Goal: Transaction & Acquisition: Subscribe to service/newsletter

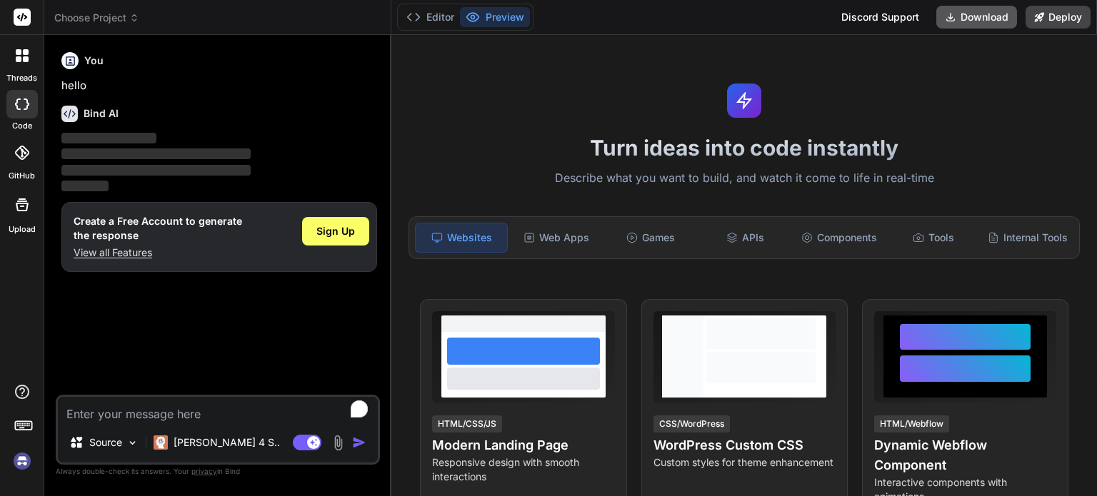
click at [969, 16] on button "Download" at bounding box center [976, 17] width 81 height 23
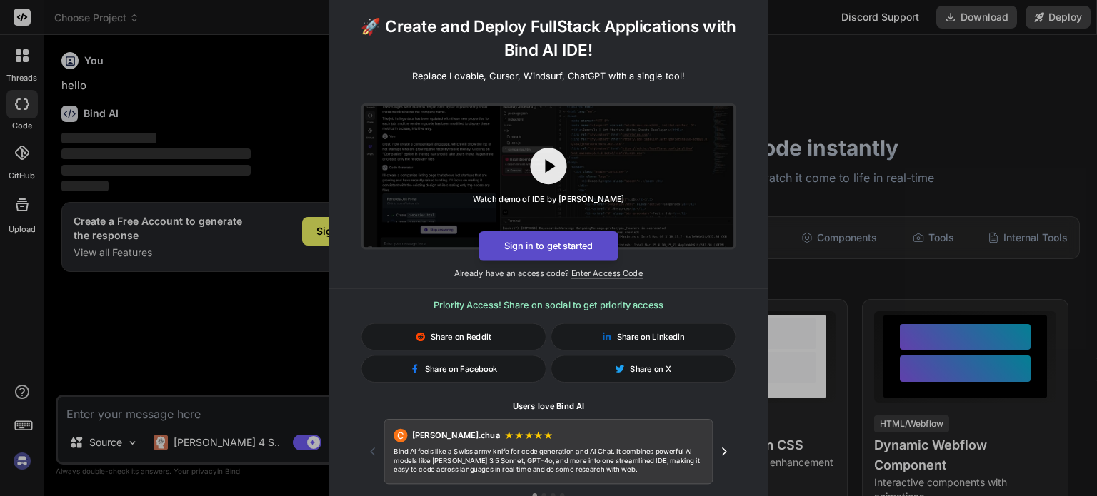
click at [548, 245] on button "Sign in to get started" at bounding box center [548, 246] width 139 height 30
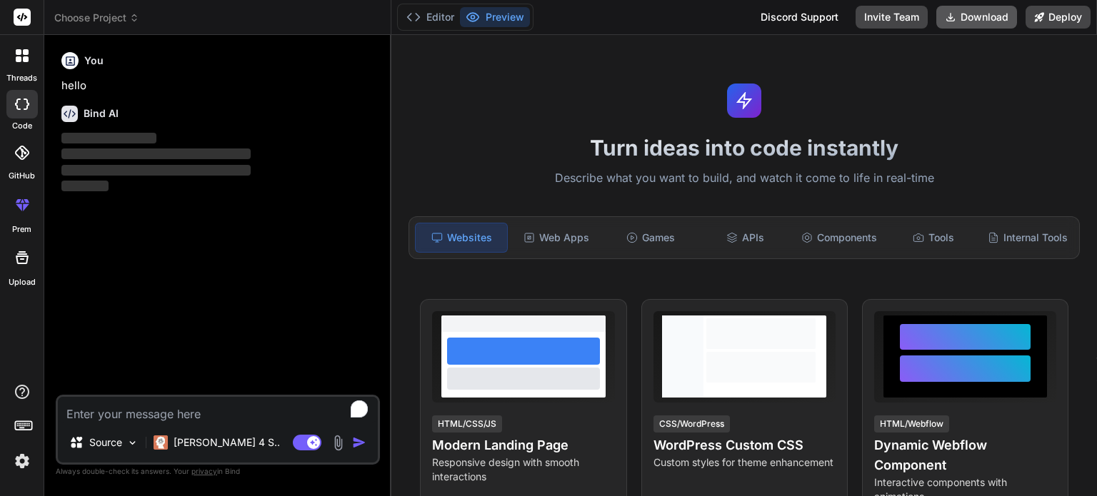
click at [966, 16] on button "Download" at bounding box center [976, 17] width 81 height 23
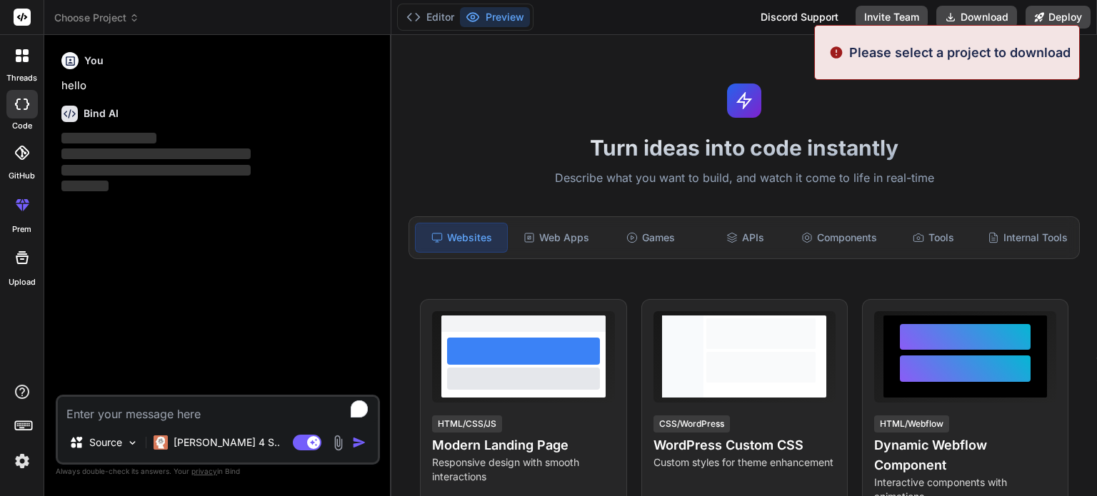
click at [939, 91] on div "Turn ideas into code instantly Describe what you want to build, and watch it co…" at bounding box center [744, 265] width 706 height 461
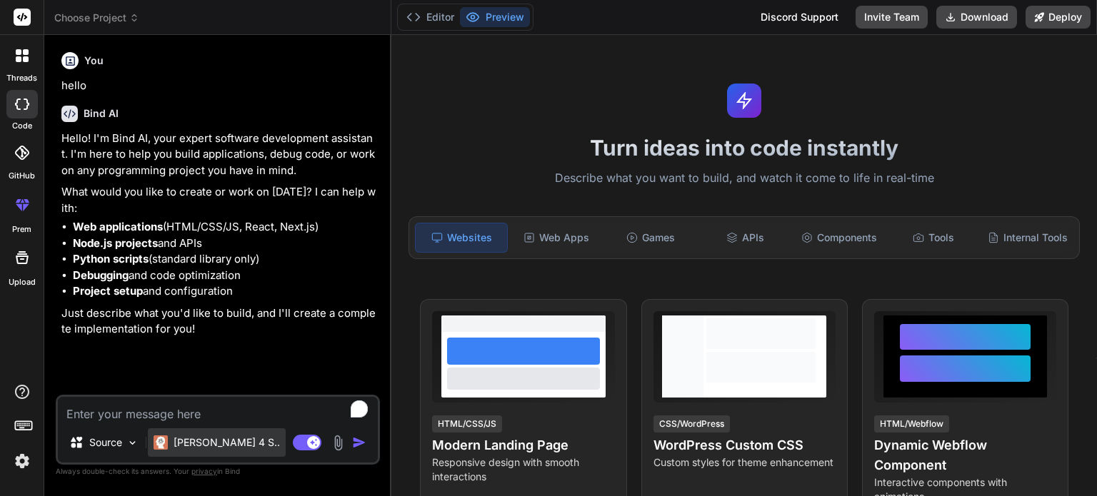
click at [186, 444] on p "[PERSON_NAME] 4 S.." at bounding box center [227, 443] width 106 height 14
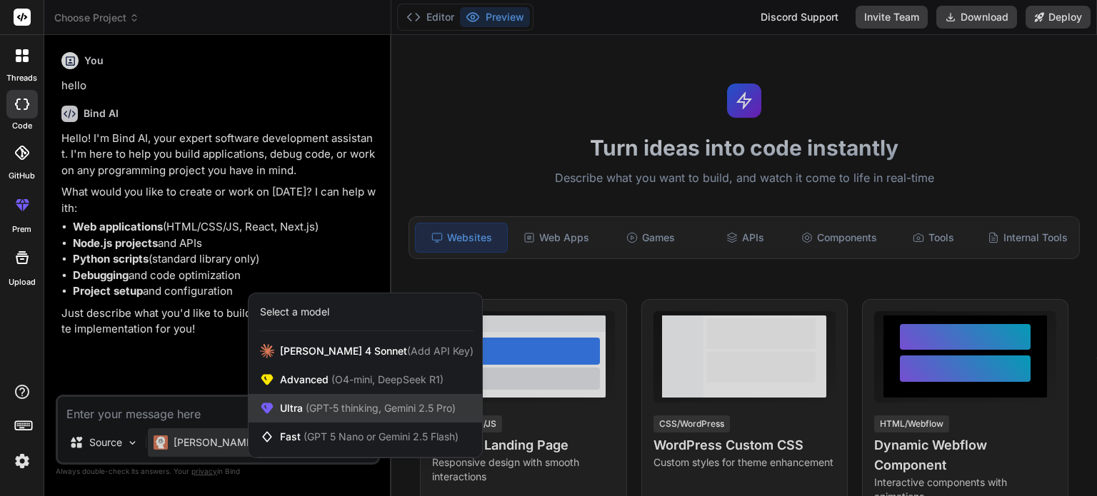
click at [329, 411] on span "(GPT-5 thinking, Gemini 2.5 Pro)" at bounding box center [379, 408] width 153 height 12
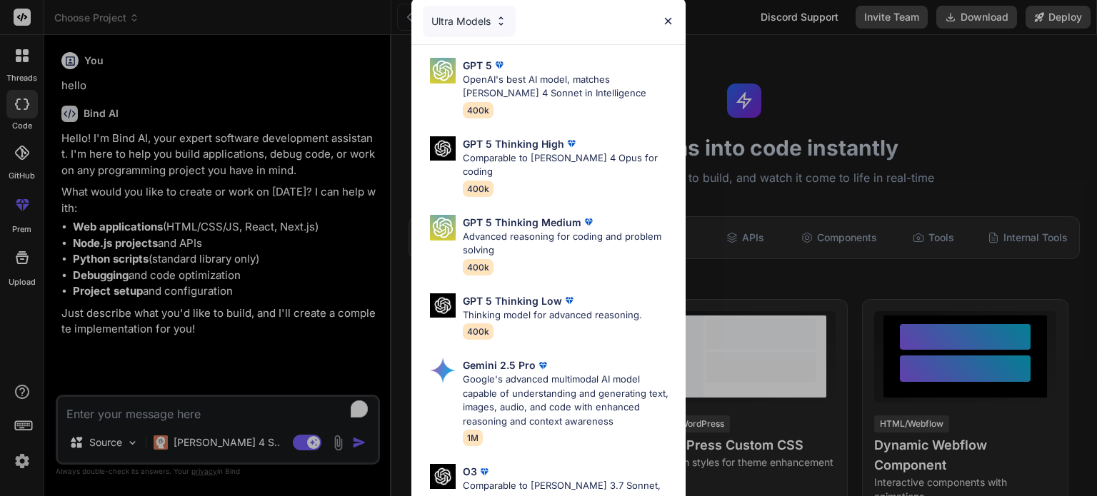
click at [244, 425] on div "Ultra Models GPT 5 OpenAI's best AI model, matches [PERSON_NAME] 4 Sonnet in In…" at bounding box center [548, 248] width 1097 height 496
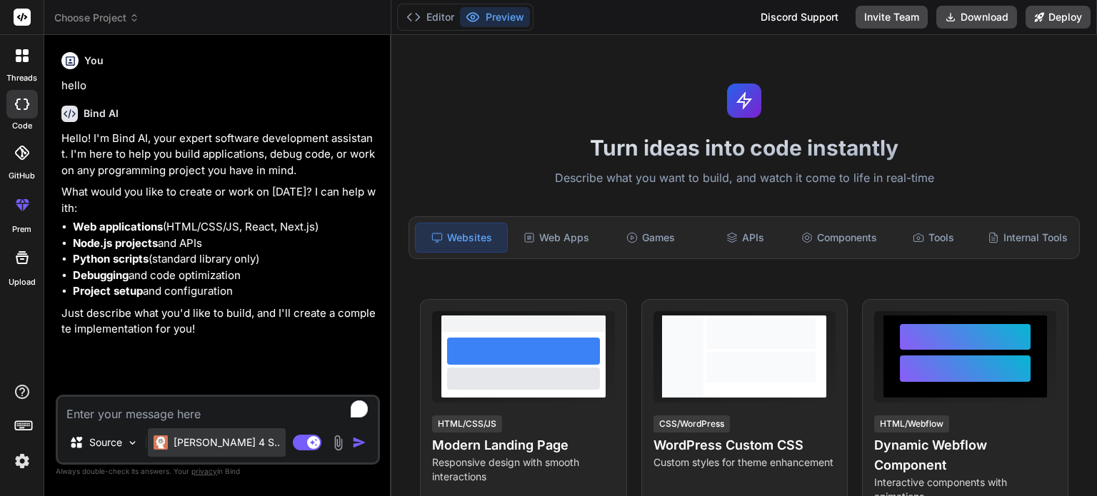
click at [213, 448] on p "[PERSON_NAME] 4 S.." at bounding box center [227, 443] width 106 height 14
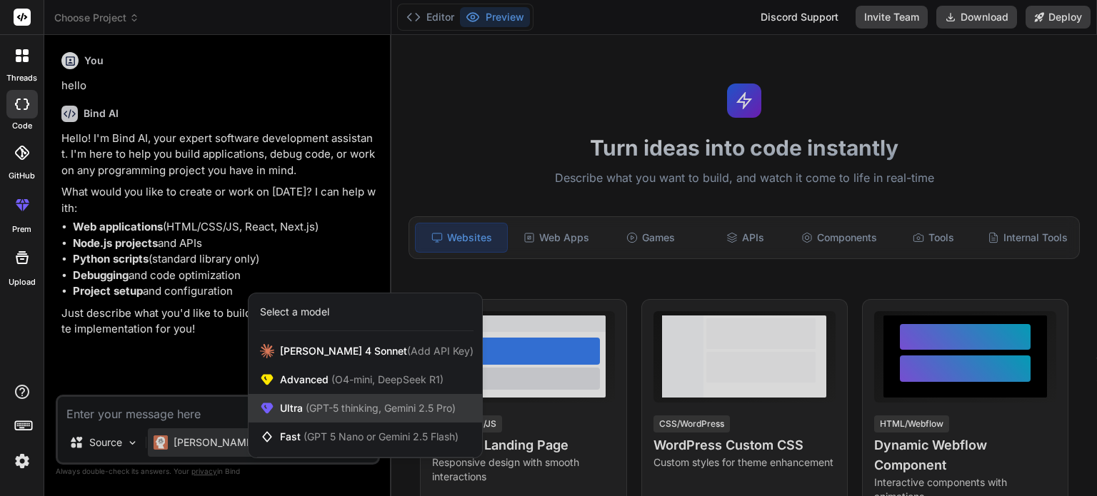
click at [357, 408] on span "(GPT-5 thinking, Gemini 2.5 Pro)" at bounding box center [379, 408] width 153 height 12
type textarea "x"
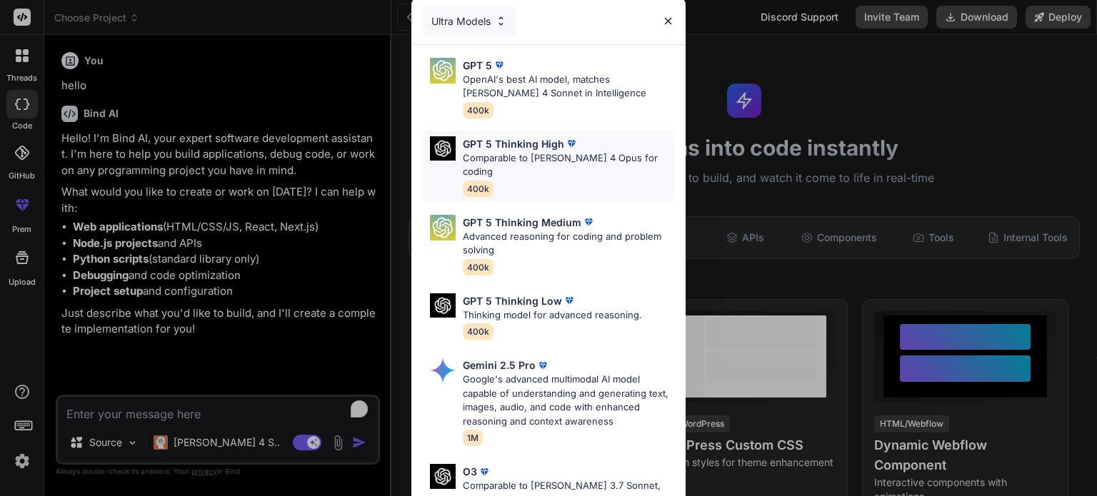
click at [531, 147] on p "GPT 5 Thinking High" at bounding box center [513, 143] width 101 height 15
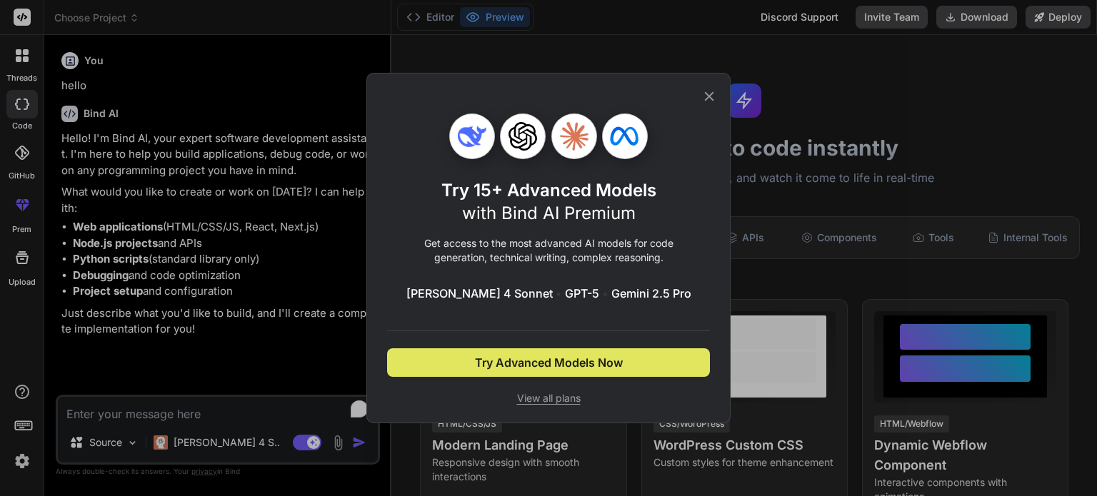
click at [519, 373] on button "Try Advanced Models Now" at bounding box center [548, 363] width 323 height 29
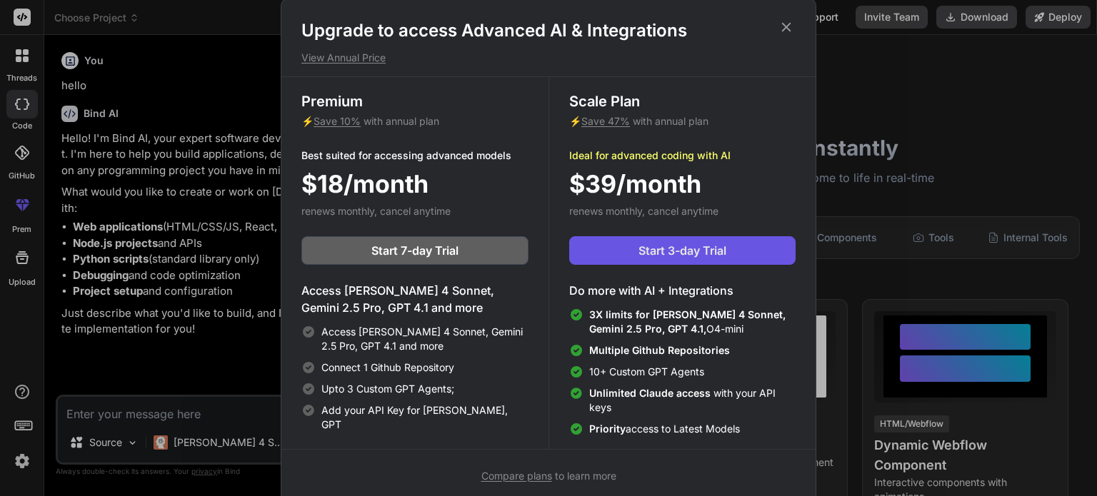
click at [680, 251] on span "Start 3-day Trial" at bounding box center [683, 250] width 88 height 17
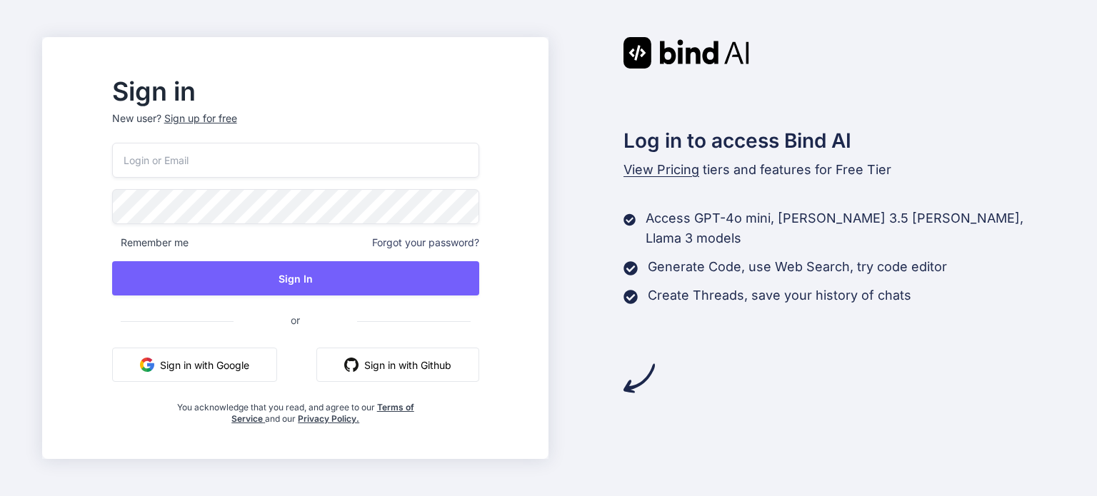
click at [240, 374] on button "Sign in with Google" at bounding box center [194, 365] width 165 height 34
